Goal: Transaction & Acquisition: Purchase product/service

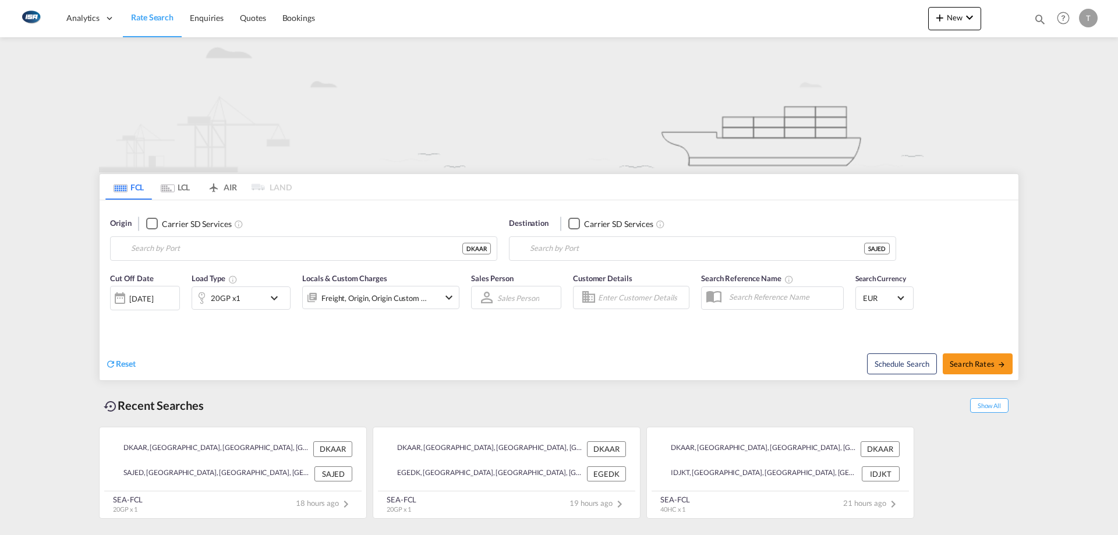
type input "[GEOGRAPHIC_DATA], [GEOGRAPHIC_DATA]"
click at [620, 246] on input "Jeddah, SAJED" at bounding box center [710, 248] width 360 height 17
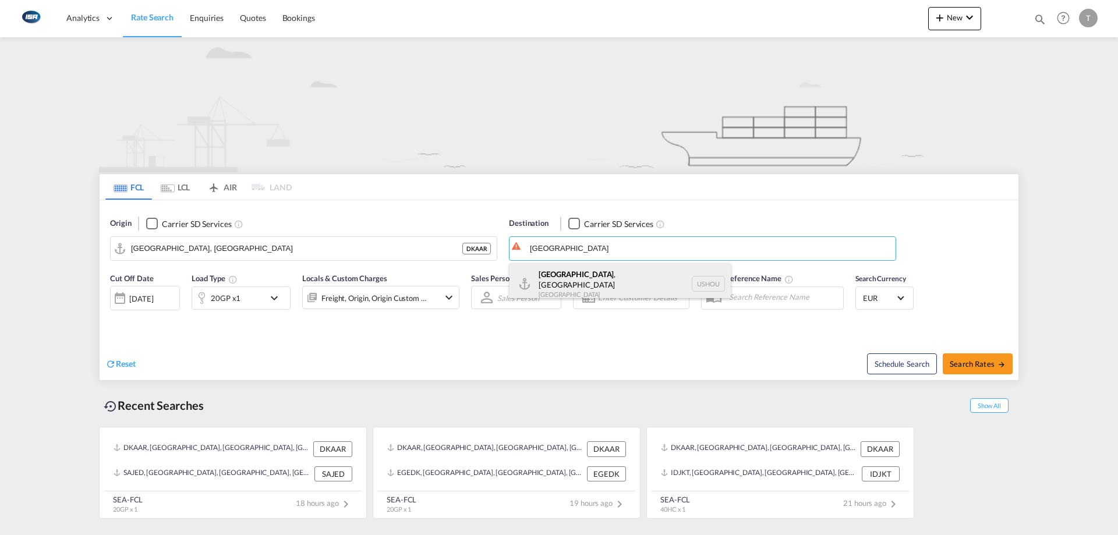
click at [582, 284] on div "[GEOGRAPHIC_DATA] , [GEOGRAPHIC_DATA] [GEOGRAPHIC_DATA] USHOU" at bounding box center [620, 284] width 221 height 42
type input "[GEOGRAPHIC_DATA], [GEOGRAPHIC_DATA], USHOU"
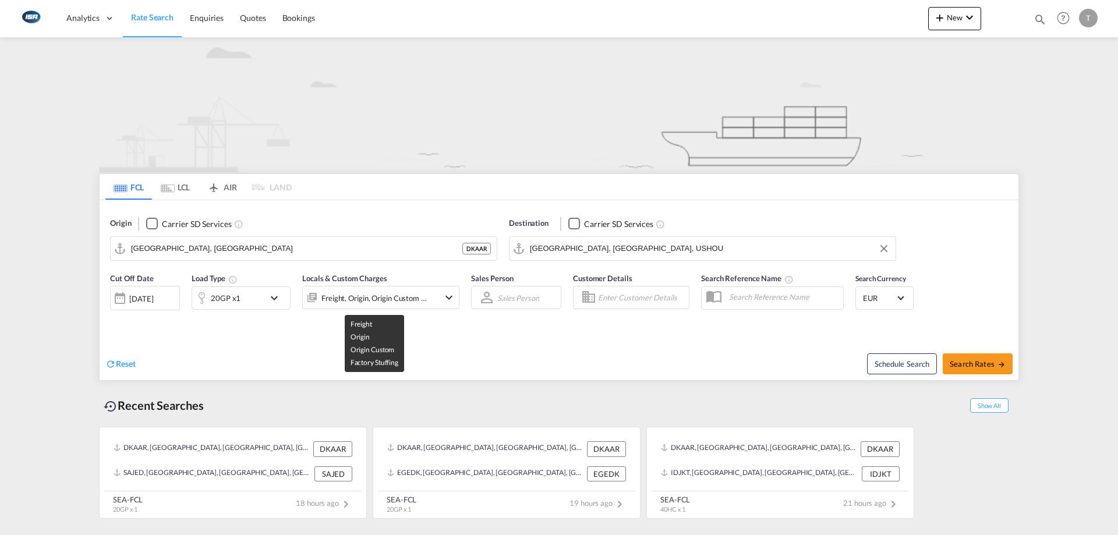
click at [359, 298] on div "Freight, Origin, Origin Custom +1" at bounding box center [374, 298] width 106 height 16
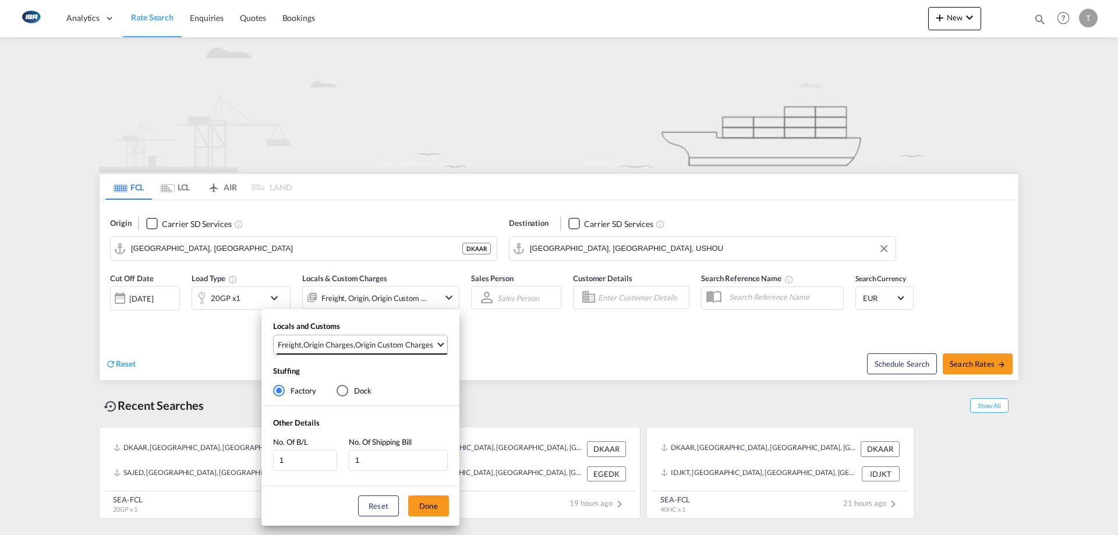
click at [353, 340] on span "Freight , Origin Charges , Origin Custom Charges" at bounding box center [357, 345] width 158 height 10
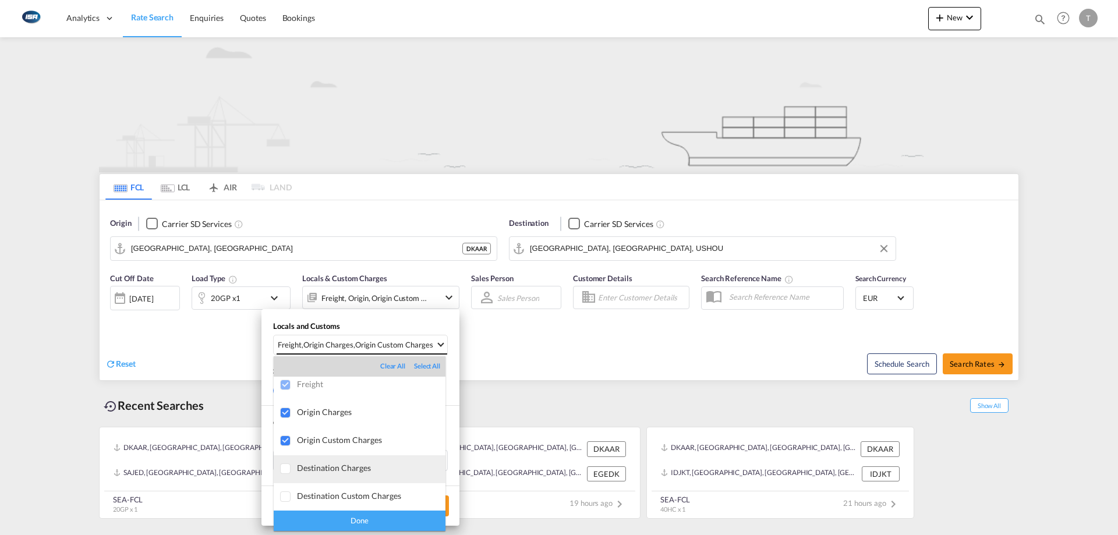
scroll to position [6, 0]
click at [386, 462] on div "Destination Charges" at bounding box center [371, 467] width 148 height 10
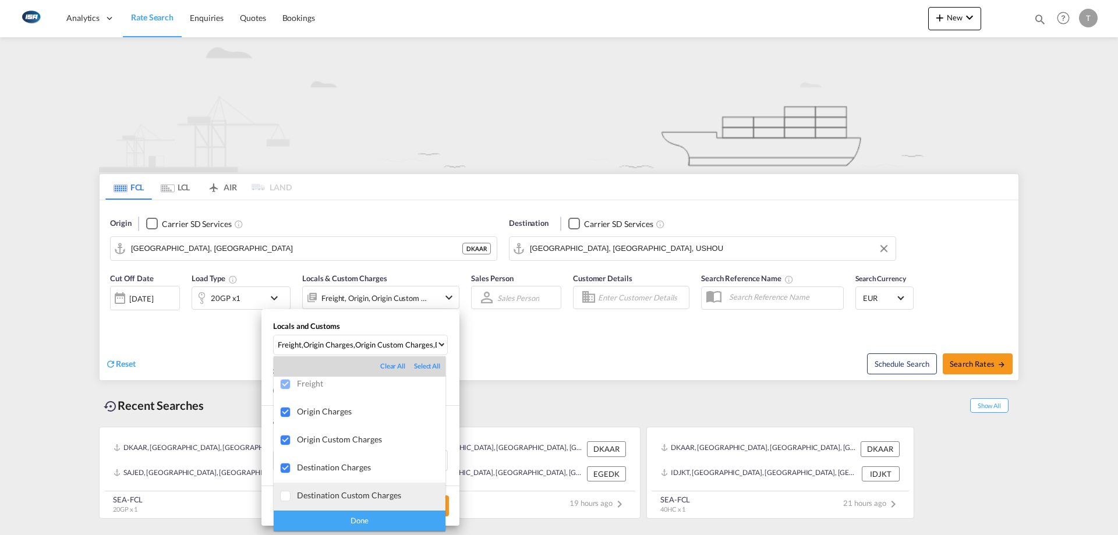
drag, startPoint x: 379, startPoint y: 494, endPoint x: 383, endPoint y: 511, distance: 17.0
click at [379, 495] on div "Destination Custom Charges" at bounding box center [371, 495] width 148 height 10
click at [384, 517] on div "Done" at bounding box center [360, 521] width 172 height 20
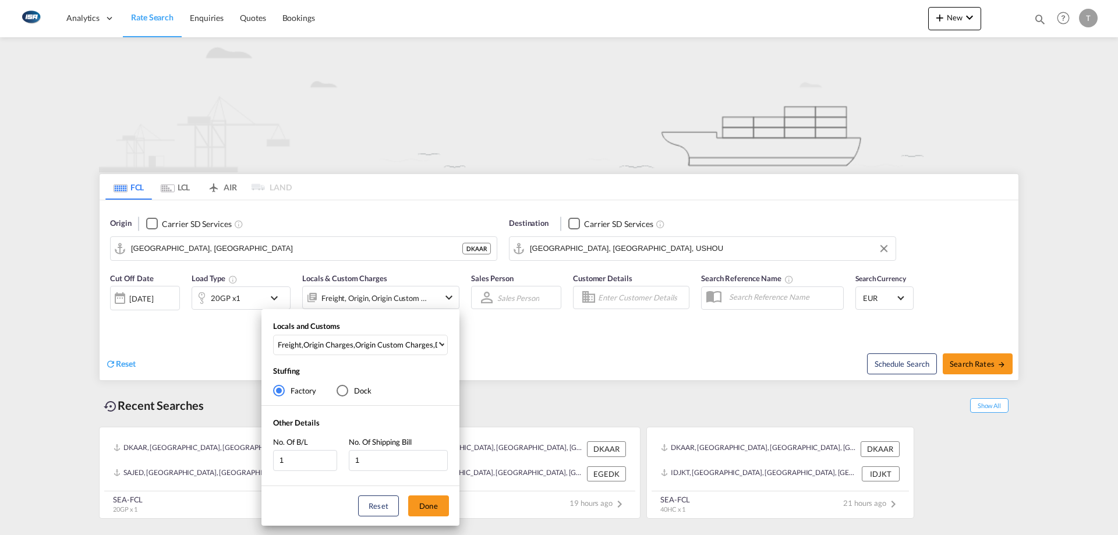
drag, startPoint x: 434, startPoint y: 510, endPoint x: 791, endPoint y: 395, distance: 375.3
click at [434, 510] on button "Done" at bounding box center [428, 506] width 41 height 21
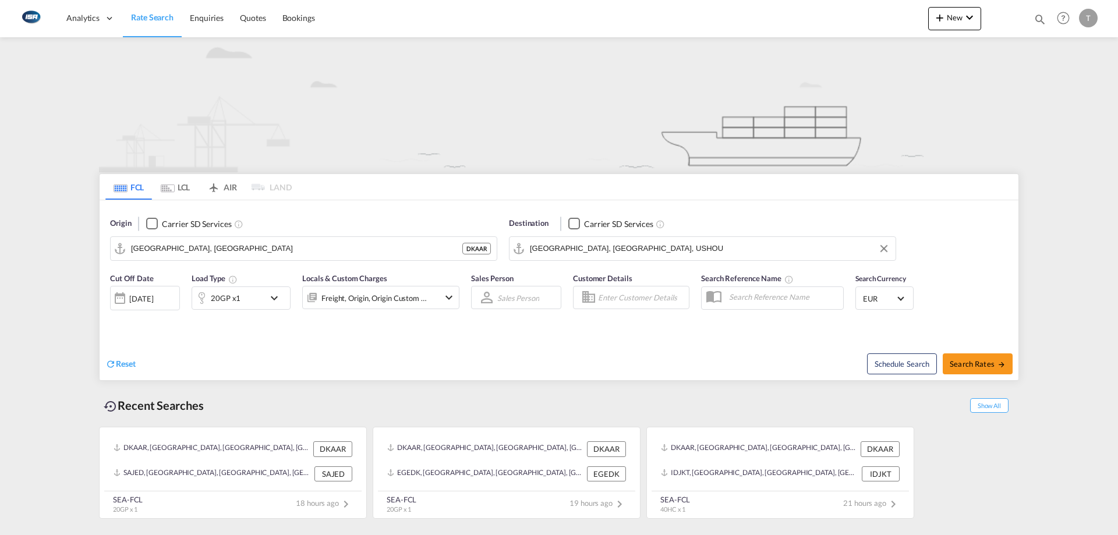
click at [882, 302] on span "EUR" at bounding box center [879, 298] width 33 height 10
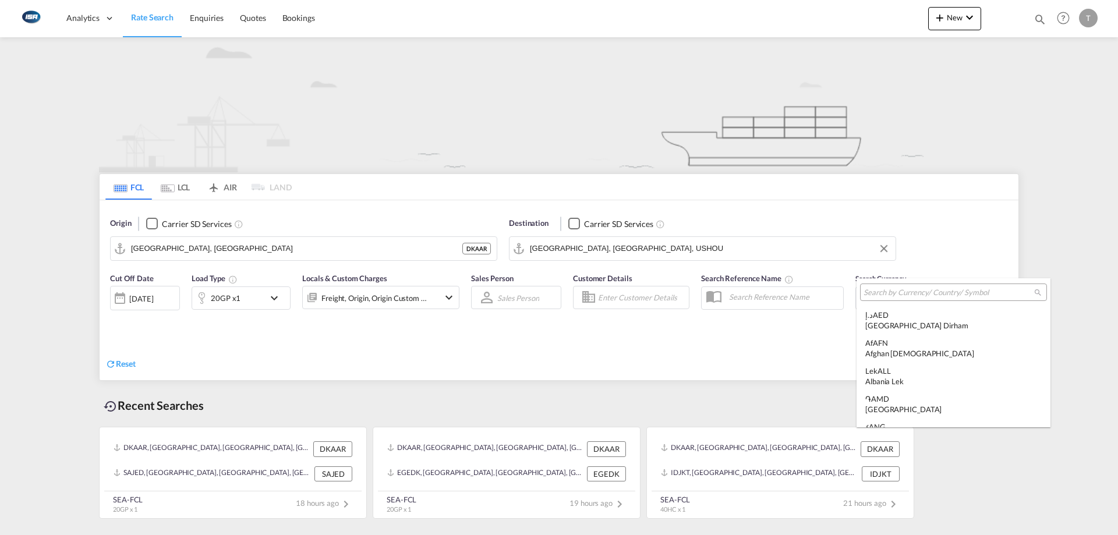
scroll to position [1169, 0]
click at [913, 298] on div at bounding box center [953, 292] width 187 height 17
click at [926, 292] on input "search" at bounding box center [949, 293] width 171 height 10
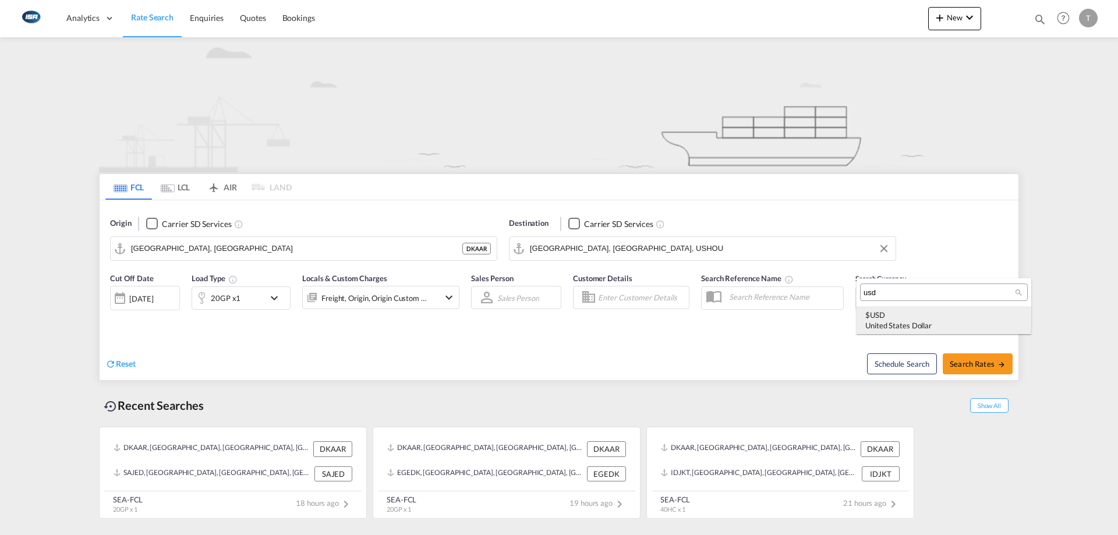
type input "usd"
click at [872, 316] on div "$ USD United States Dollar" at bounding box center [943, 320] width 157 height 21
click at [973, 359] on span "Search Rates" at bounding box center [978, 363] width 56 height 9
type input "DKAAR to USHOU / [DATE]"
